Goal: Find specific page/section: Find specific page/section

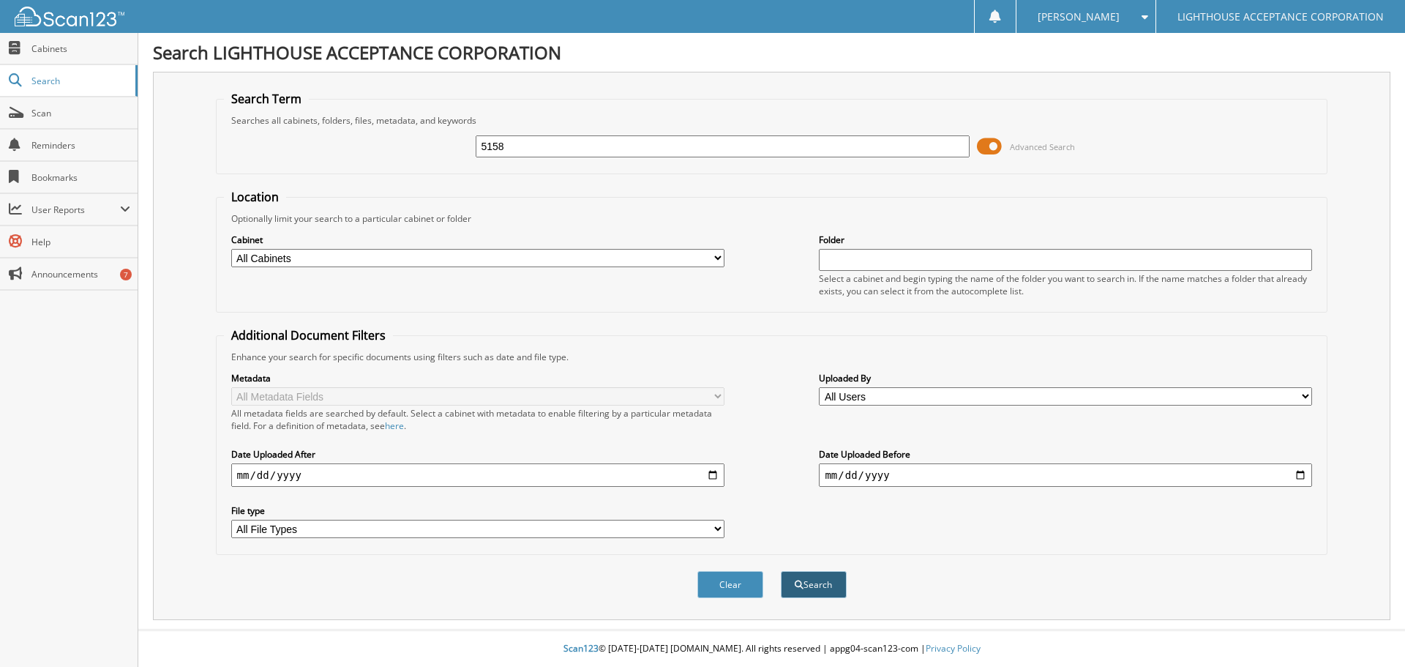
type input "5158"
click at [827, 585] on button "Search" at bounding box center [814, 584] width 66 height 27
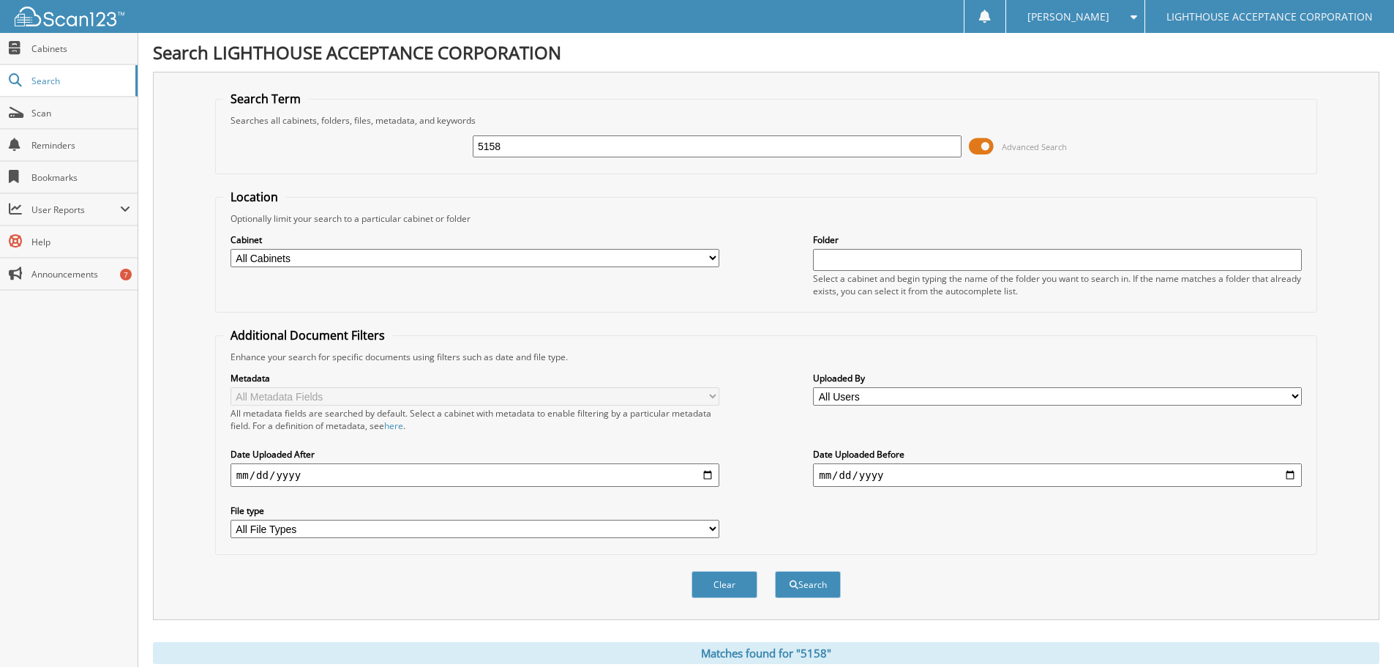
click at [976, 149] on span at bounding box center [981, 146] width 25 height 22
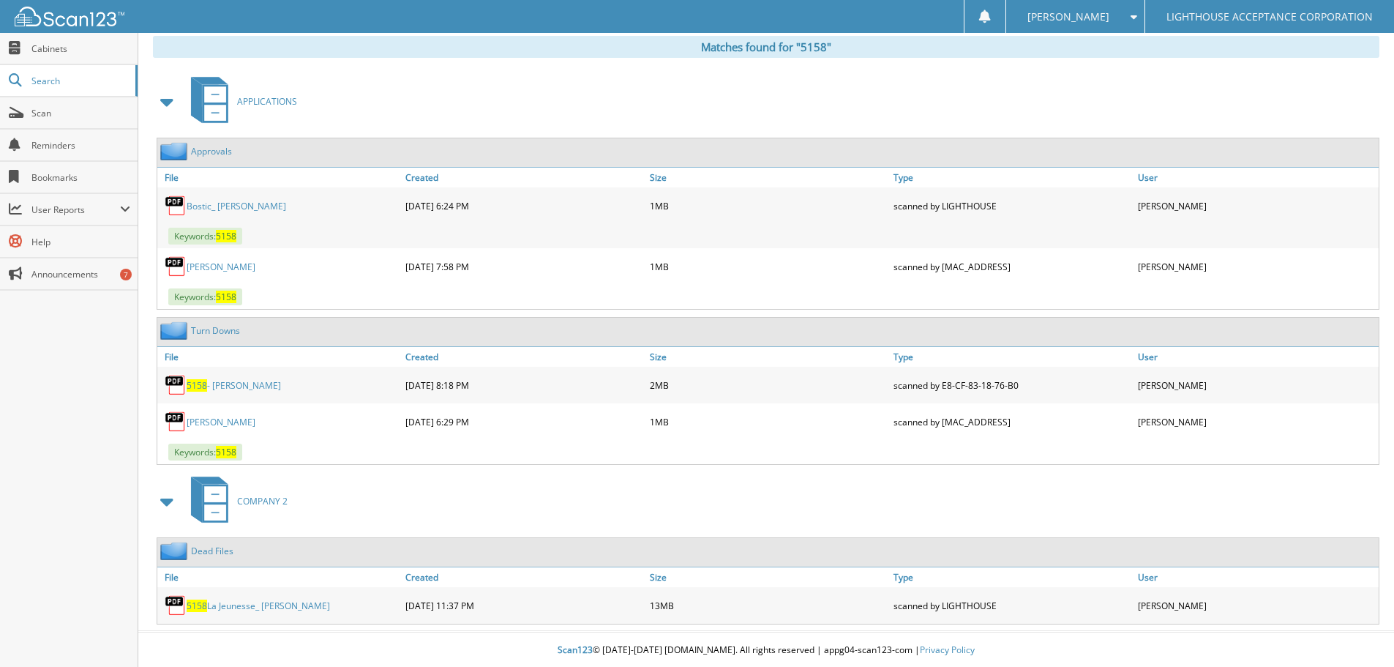
scroll to position [227, 0]
click at [237, 384] on link "5158 - [PERSON_NAME]" at bounding box center [234, 384] width 94 height 12
